Goal: Task Accomplishment & Management: Manage account settings

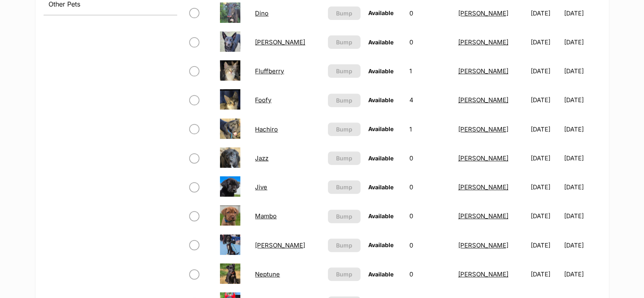
scroll to position [407, 0]
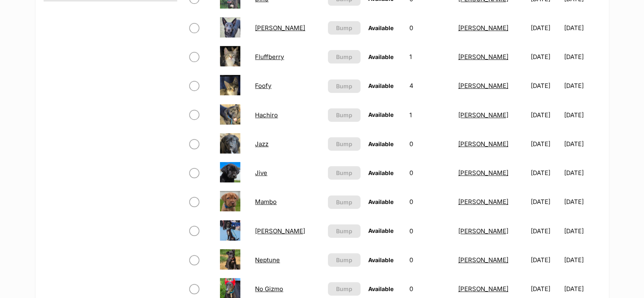
click at [263, 141] on link "Jazz" at bounding box center [261, 144] width 13 height 8
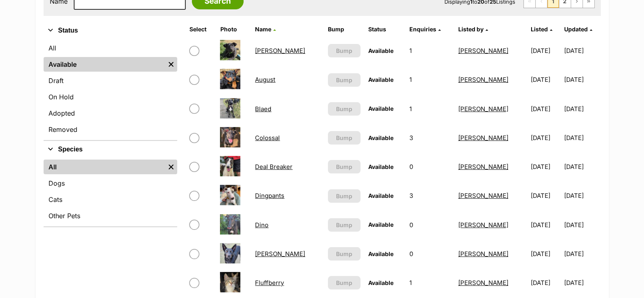
scroll to position [101, 0]
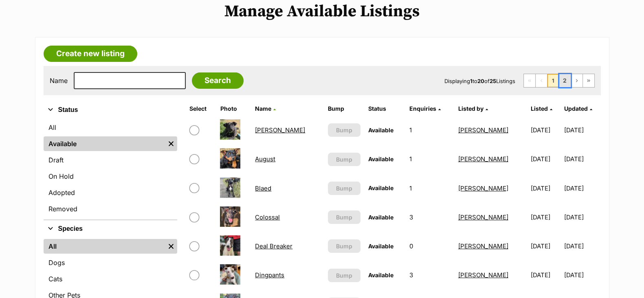
click at [564, 76] on link "2" at bounding box center [564, 80] width 11 height 13
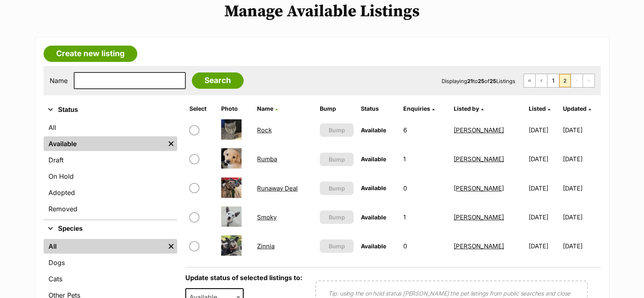
click at [271, 155] on link "Rumba" at bounding box center [267, 159] width 20 height 8
click at [554, 82] on link "1" at bounding box center [552, 80] width 11 height 13
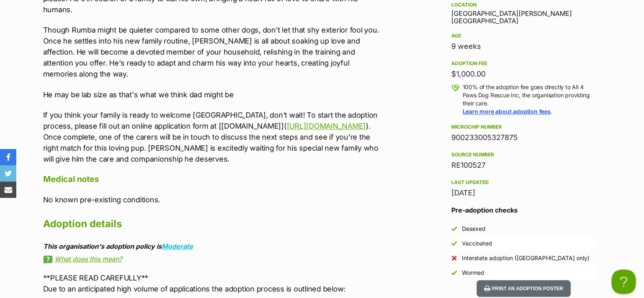
scroll to position [814, 0]
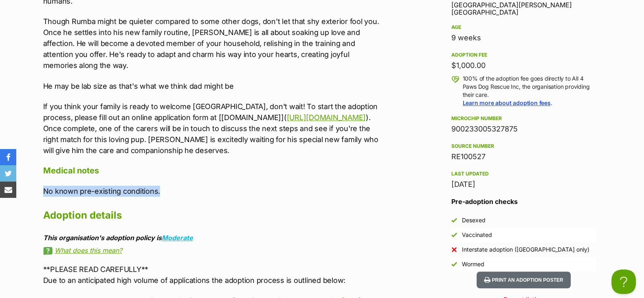
drag, startPoint x: 167, startPoint y: 181, endPoint x: 39, endPoint y: 167, distance: 128.6
click at [39, 167] on div "Upload Videos About Rumba Meet Rumba, a charming mixed breed pup whose gentle d…" at bounding box center [207, 139] width 344 height 488
copy p "No known pre-existing conditions."
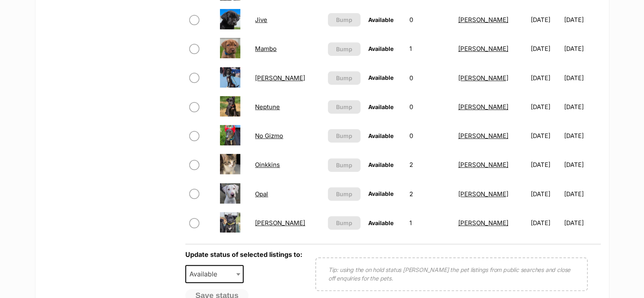
scroll to position [458, 0]
